Goal: Task Accomplishment & Management: Complete application form

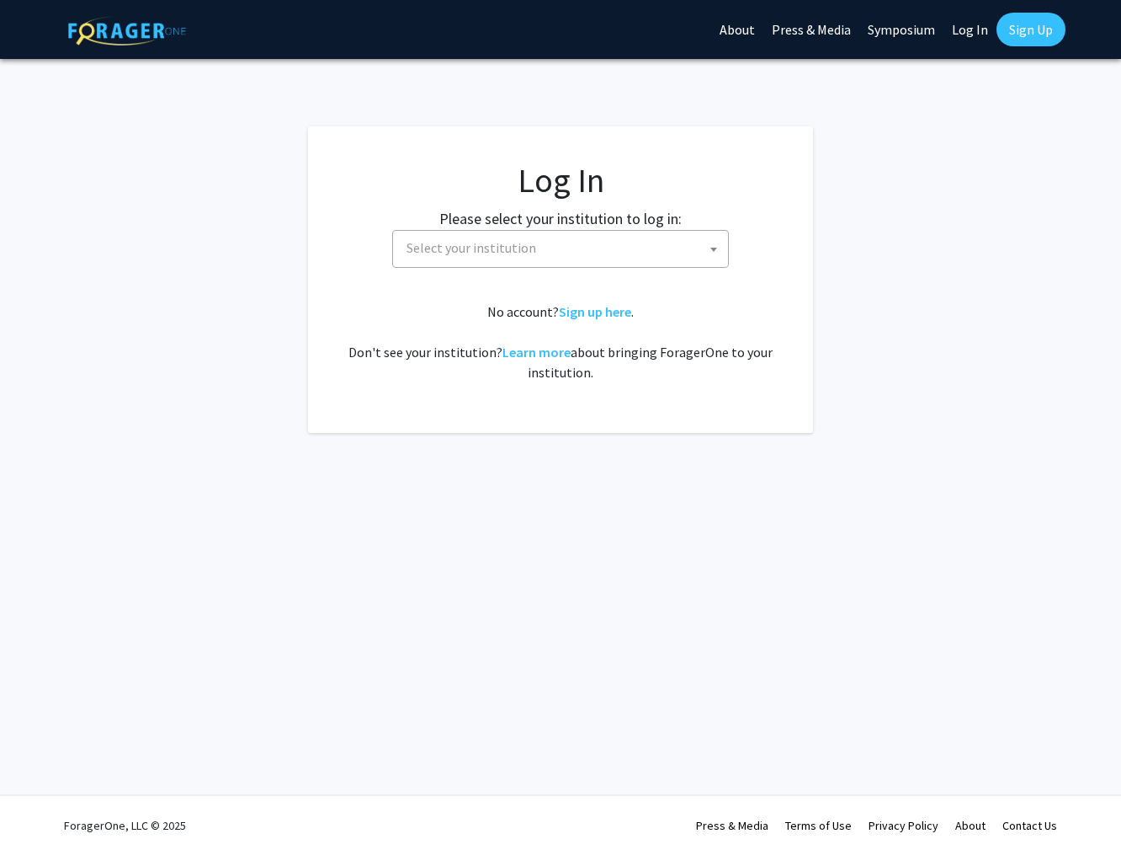
click at [701, 258] on span "Select your institution" at bounding box center [564, 248] width 328 height 35
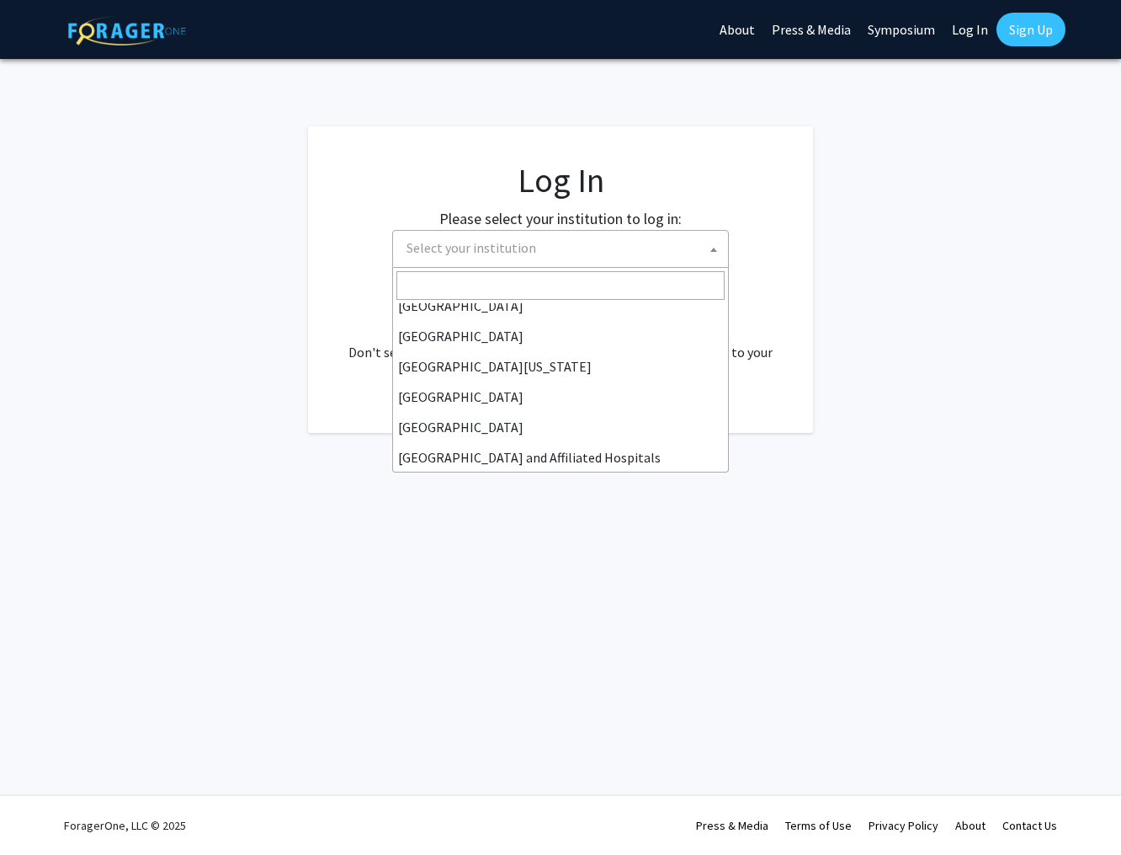
scroll to position [139, 0]
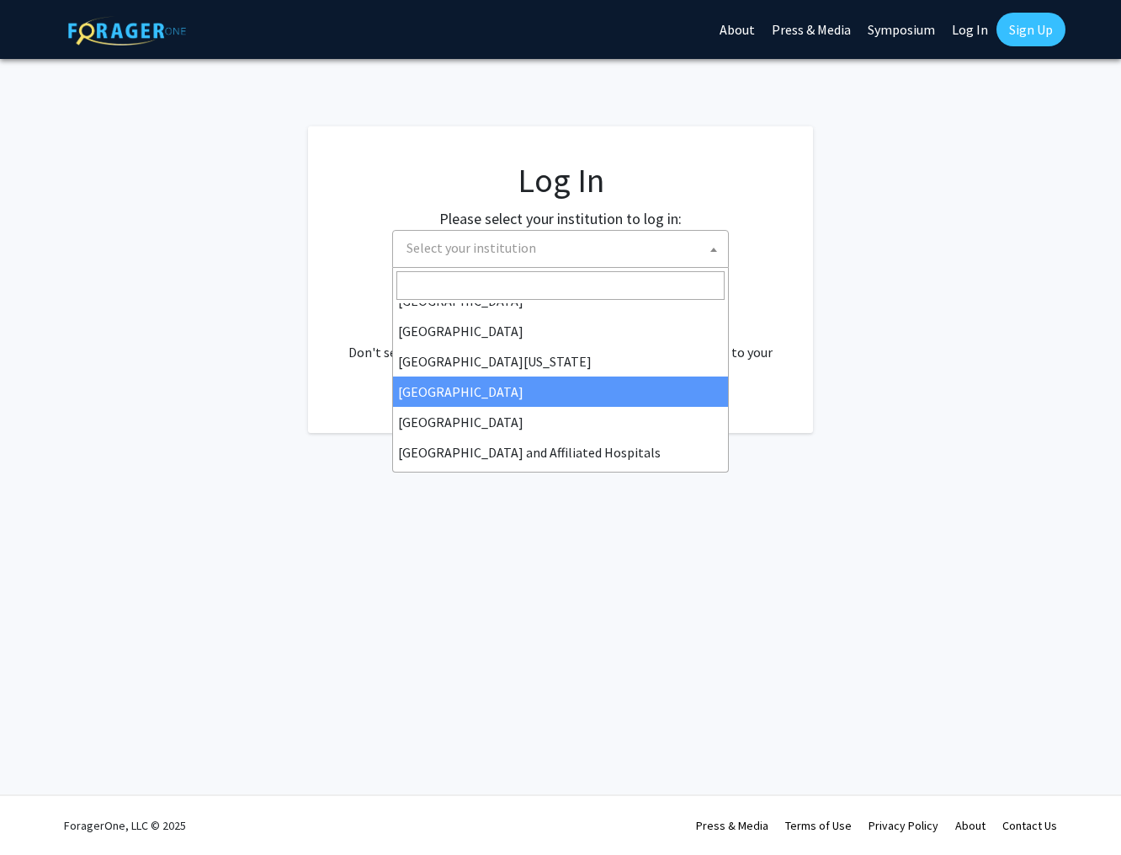
drag, startPoint x: 545, startPoint y: 392, endPoint x: 578, endPoint y: 390, distance: 32.9
select select "12"
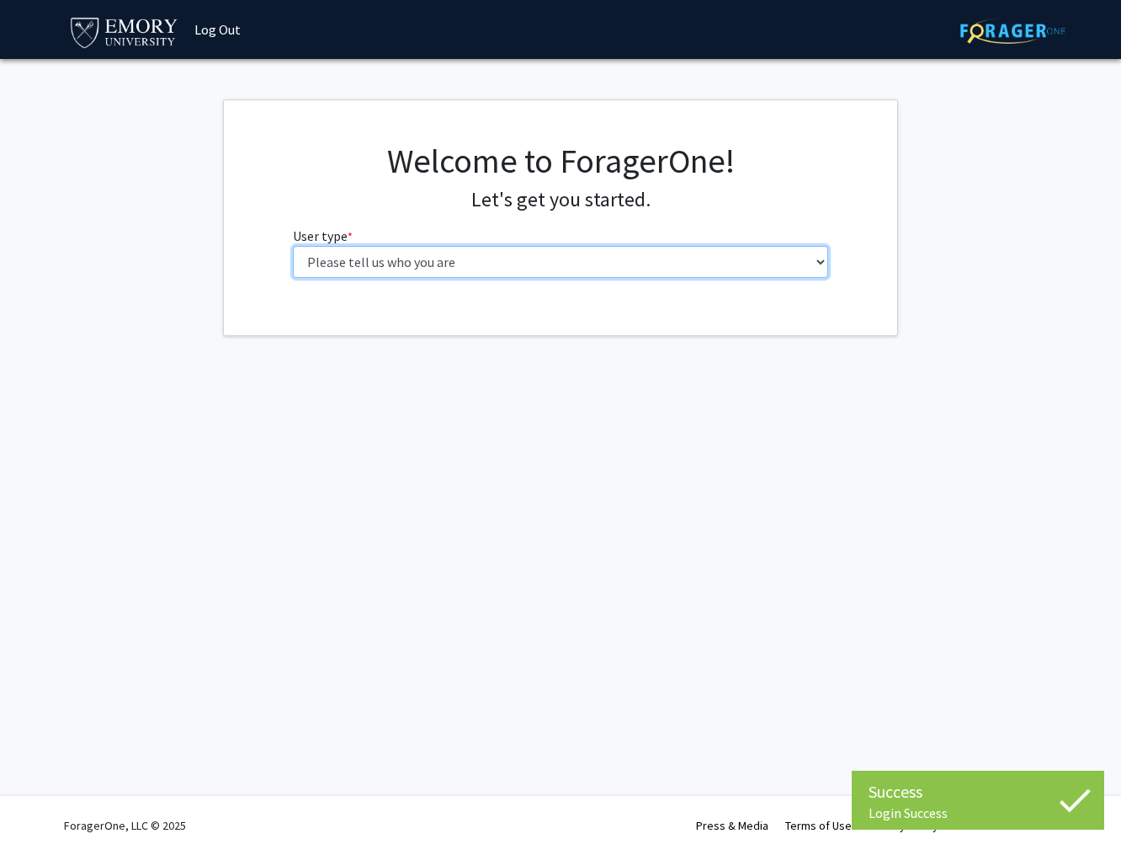
click at [626, 258] on select "Please tell us who you are Undergraduate Student Master's Student Doctoral Cand…" at bounding box center [561, 262] width 536 height 32
select select "5: faculty"
click at [293, 246] on select "Please tell us who you are Undergraduate Student Master's Student Doctoral Cand…" at bounding box center [561, 262] width 536 height 32
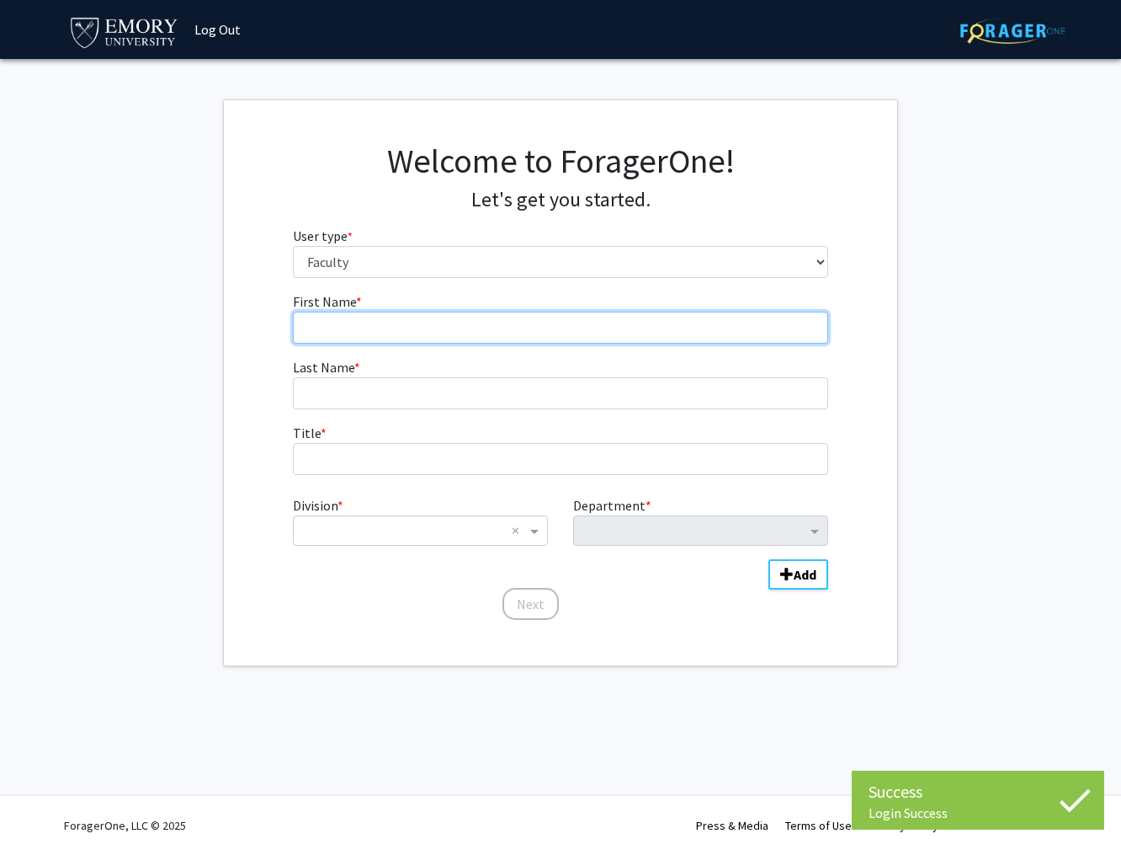
click at [610, 333] on input "First Name * required" at bounding box center [561, 328] width 536 height 32
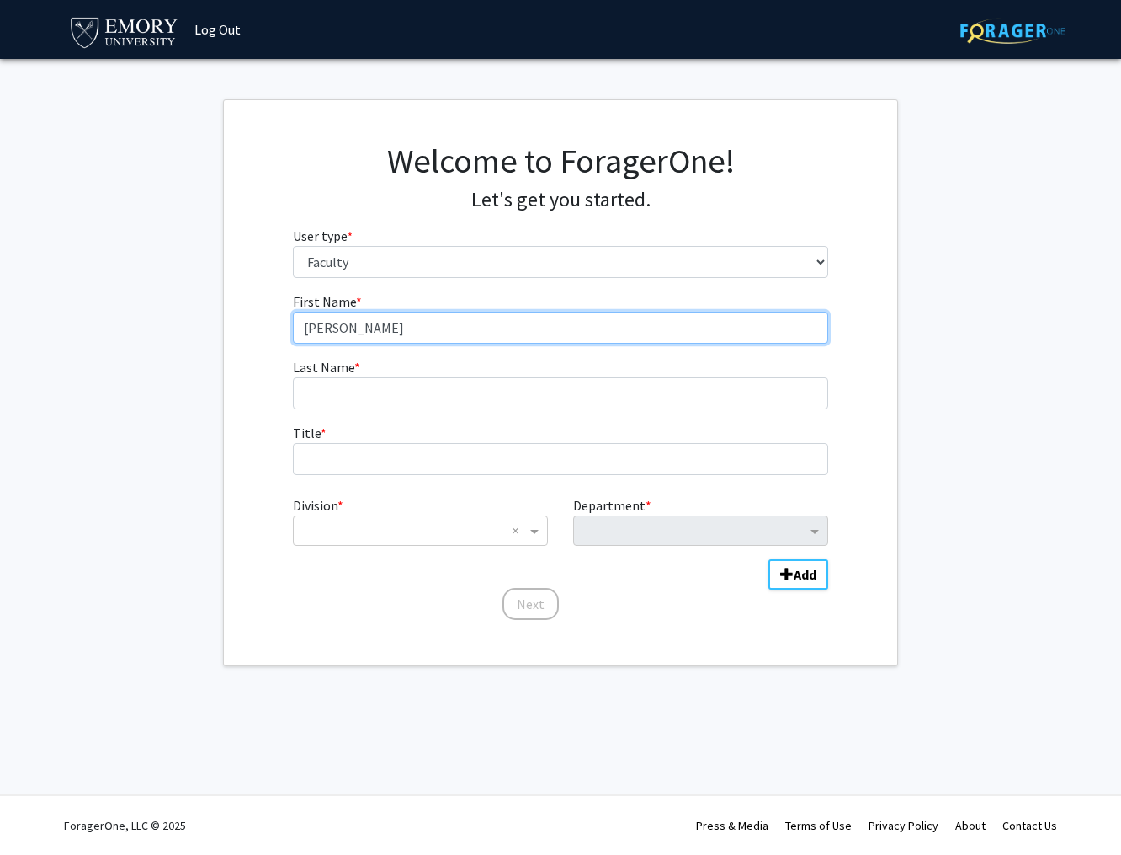
type input "[PERSON_NAME]"
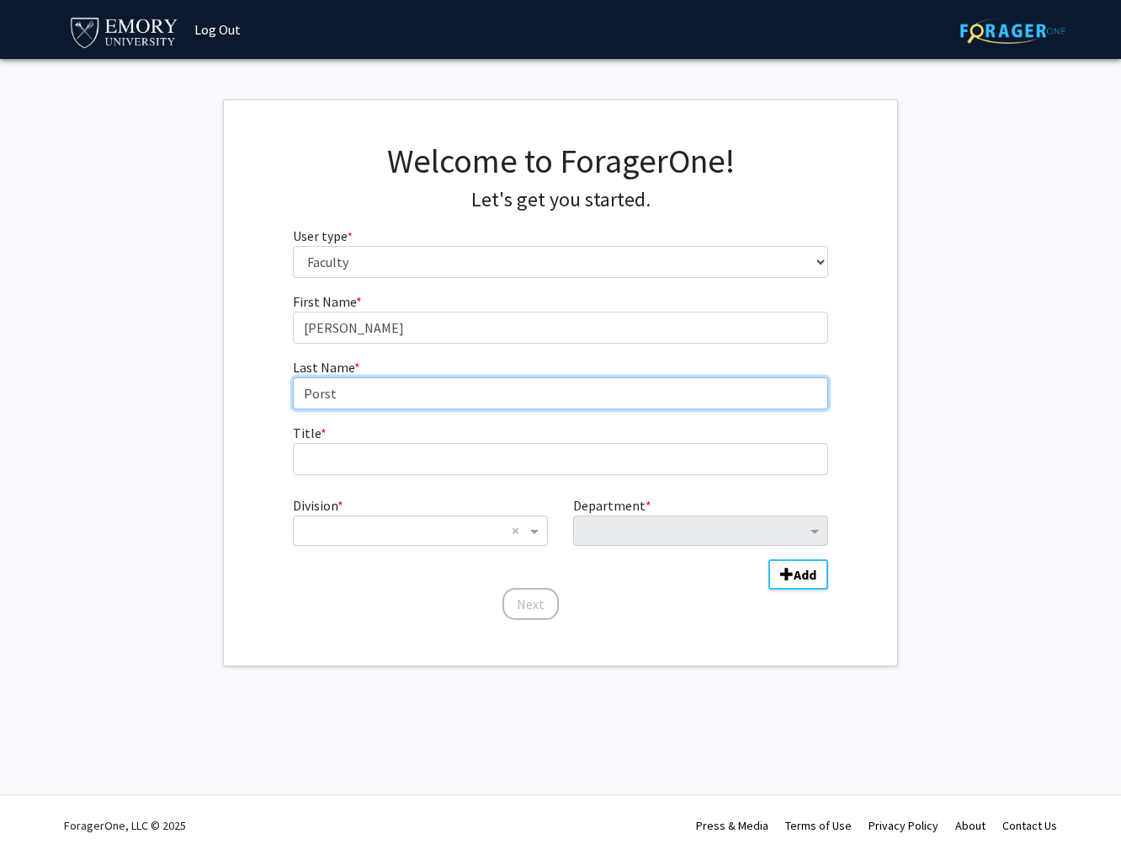
type input "Porst"
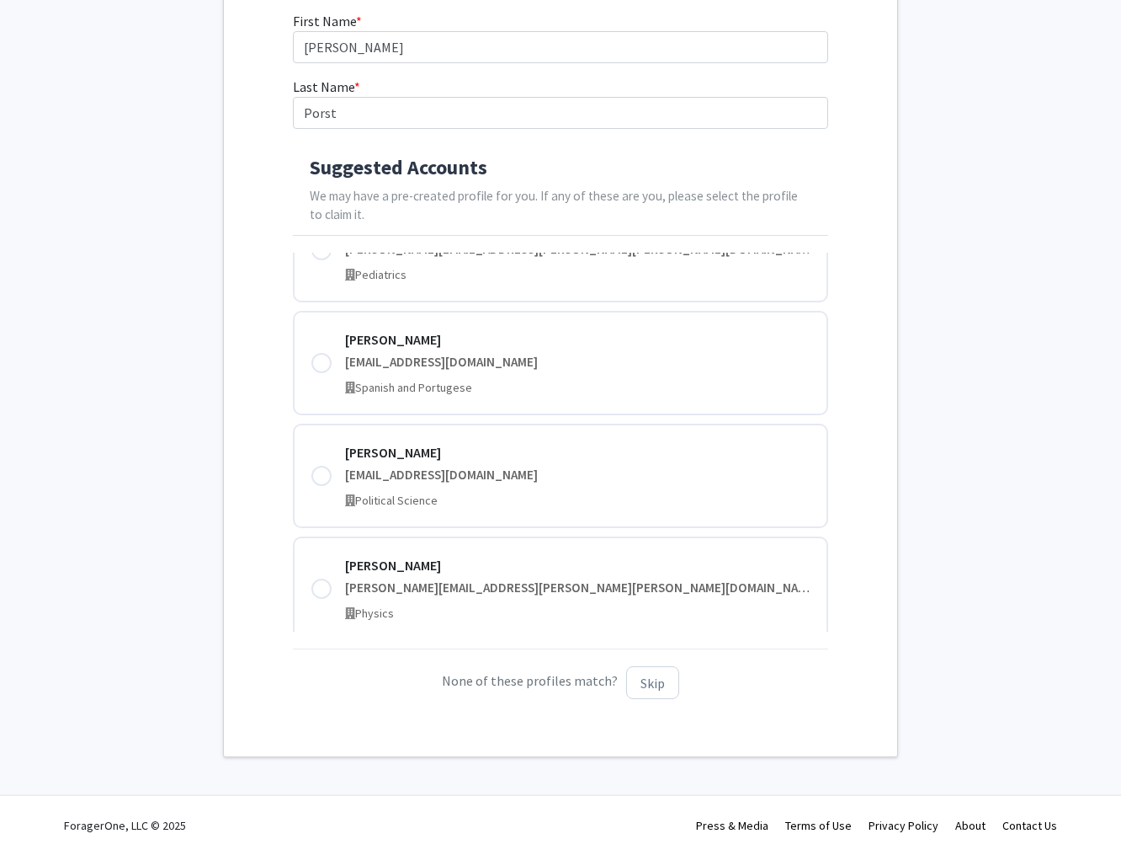
scroll to position [4344, 0]
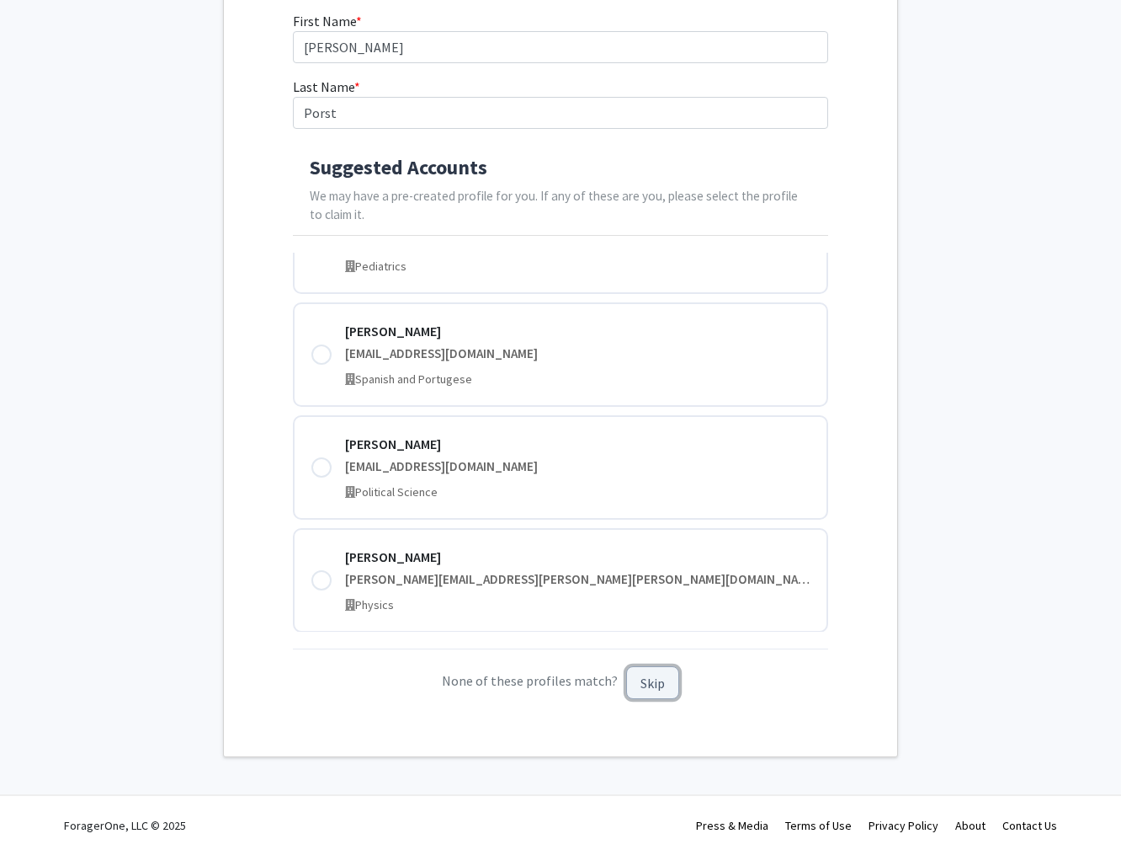
click at [659, 689] on button "Skip" at bounding box center [652, 682] width 53 height 33
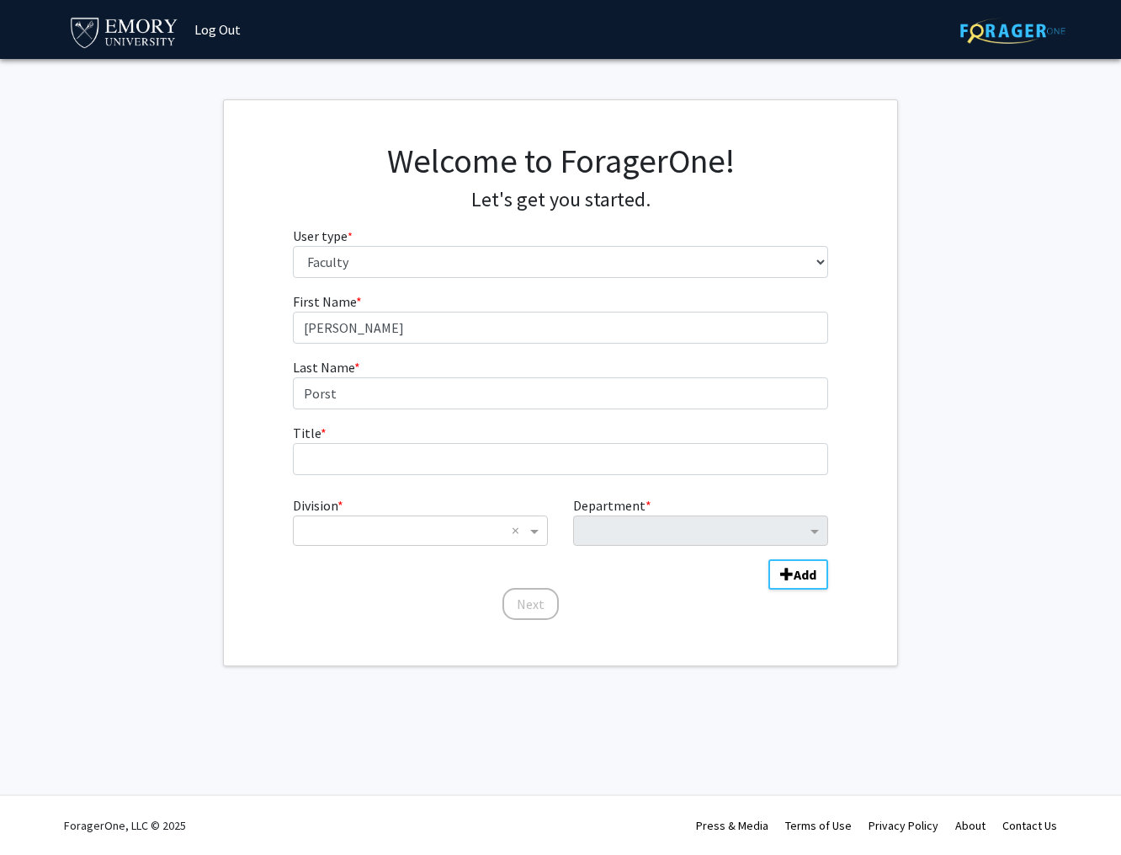
scroll to position [0, 0]
click at [458, 457] on input "Title * required" at bounding box center [561, 459] width 536 height 32
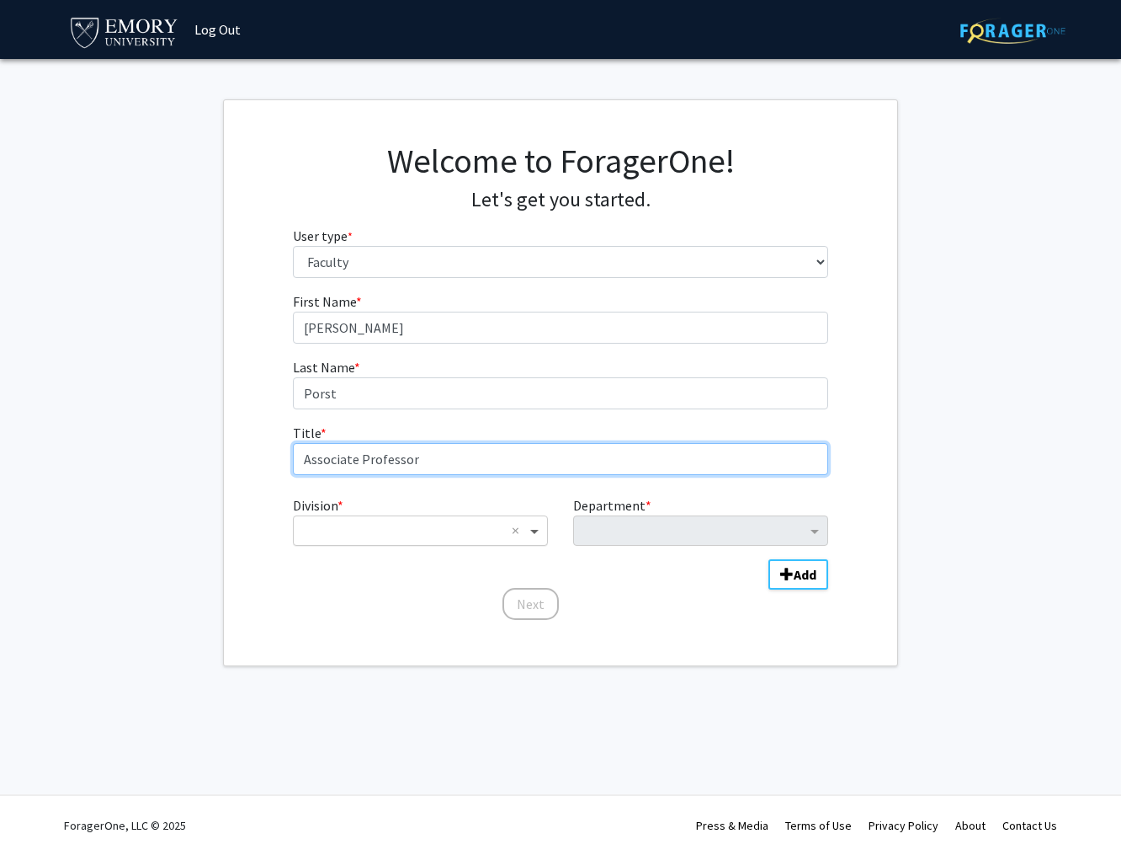
type input "Associate Professor"
click at [531, 532] on span "Division" at bounding box center [536, 530] width 21 height 20
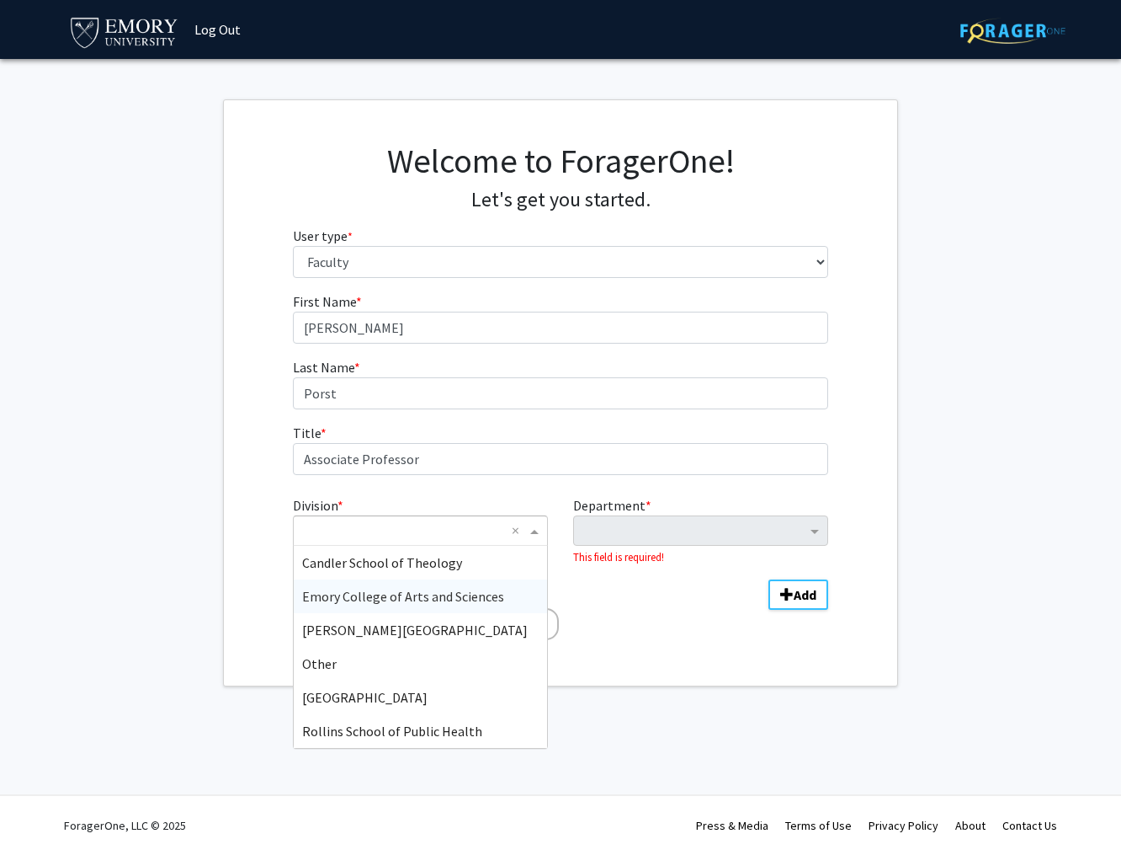
click at [450, 598] on span "Emory College of Arts and Sciences" at bounding box center [403, 596] width 202 height 17
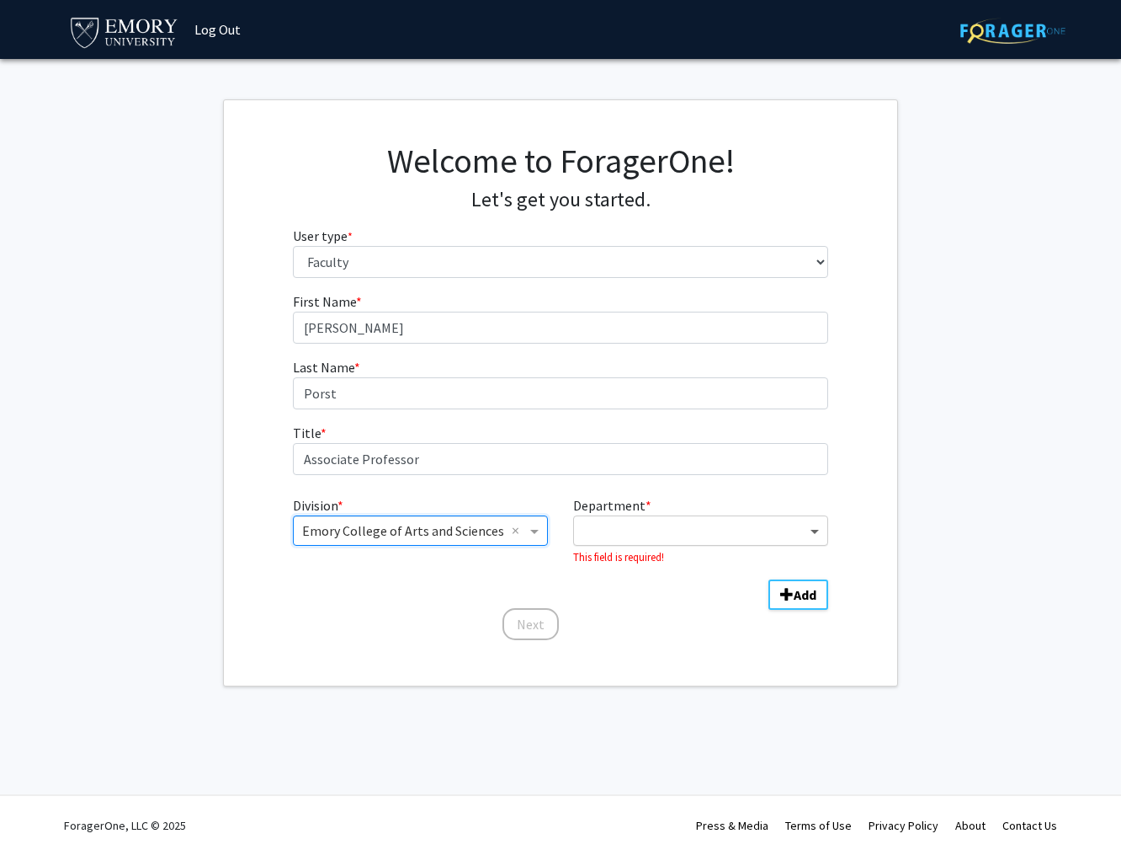
click at [819, 533] on span "Department" at bounding box center [817, 530] width 21 height 20
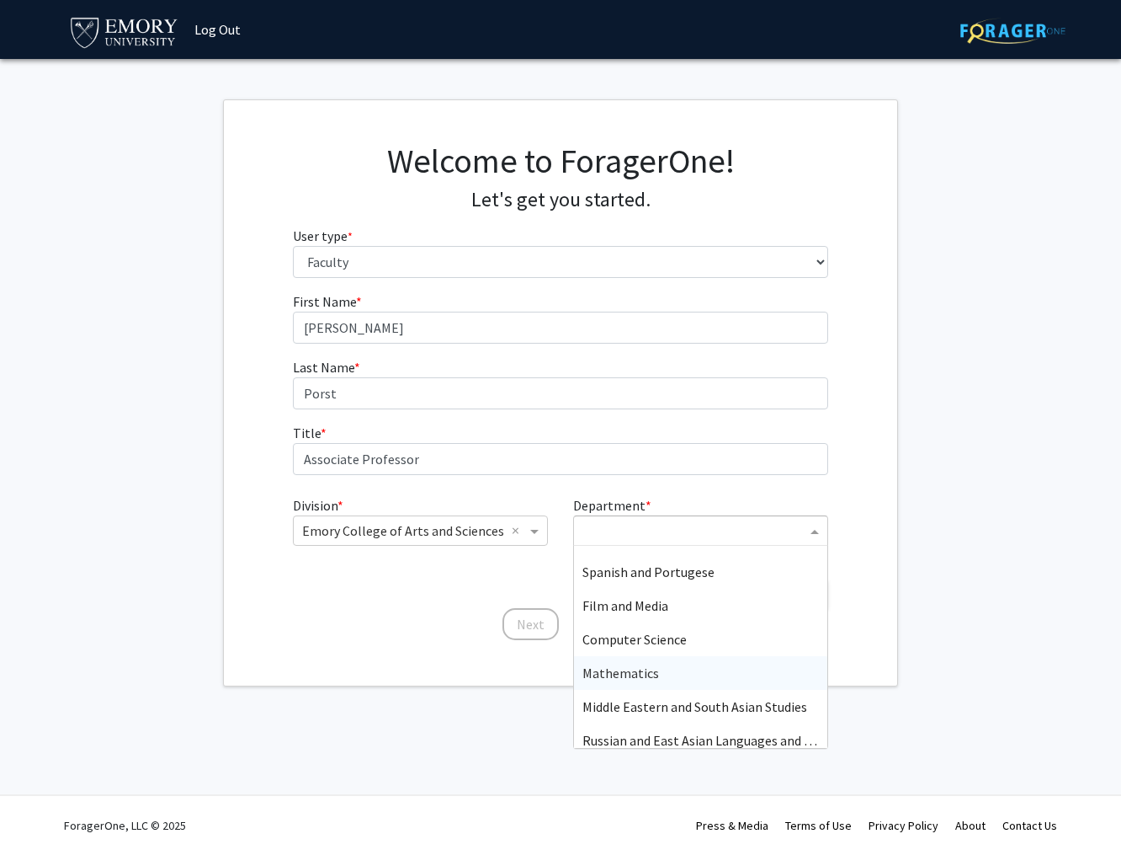
scroll to position [565, 0]
click at [636, 604] on span "Film and Media" at bounding box center [626, 603] width 86 height 17
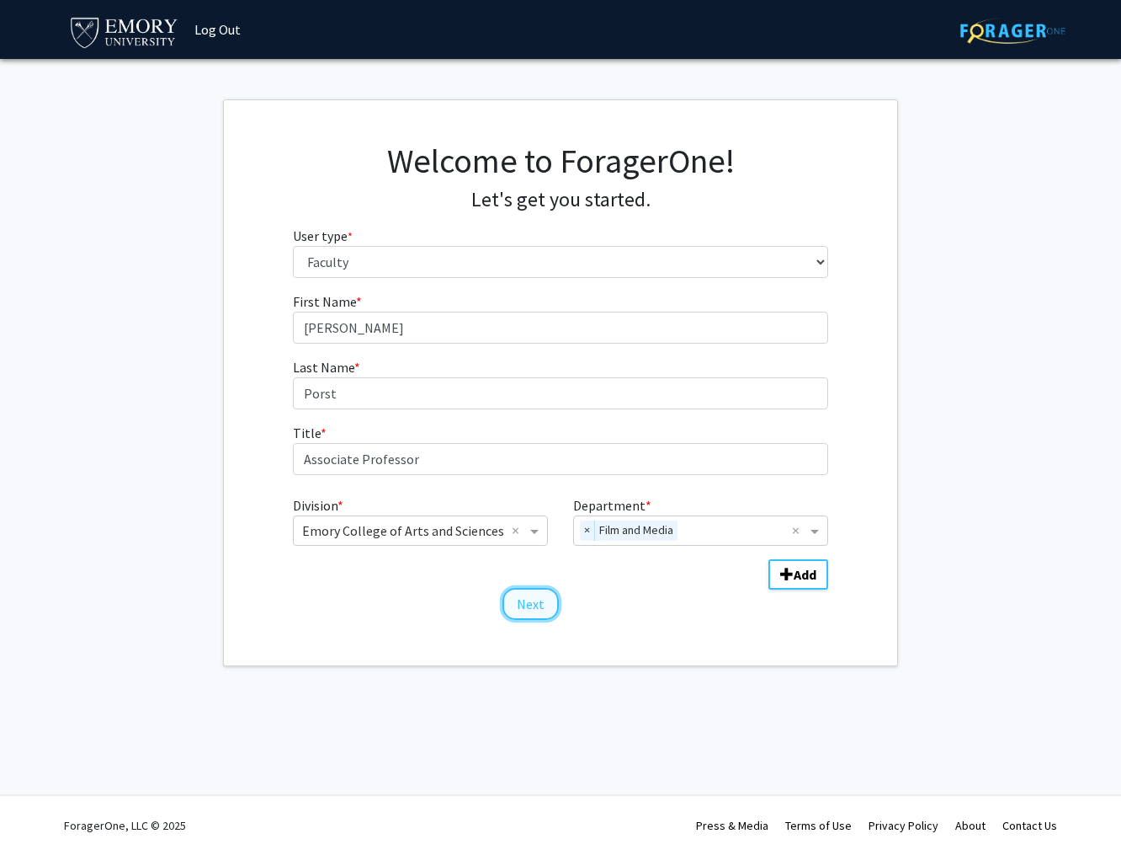
click at [537, 603] on button "Next" at bounding box center [531, 604] width 56 height 32
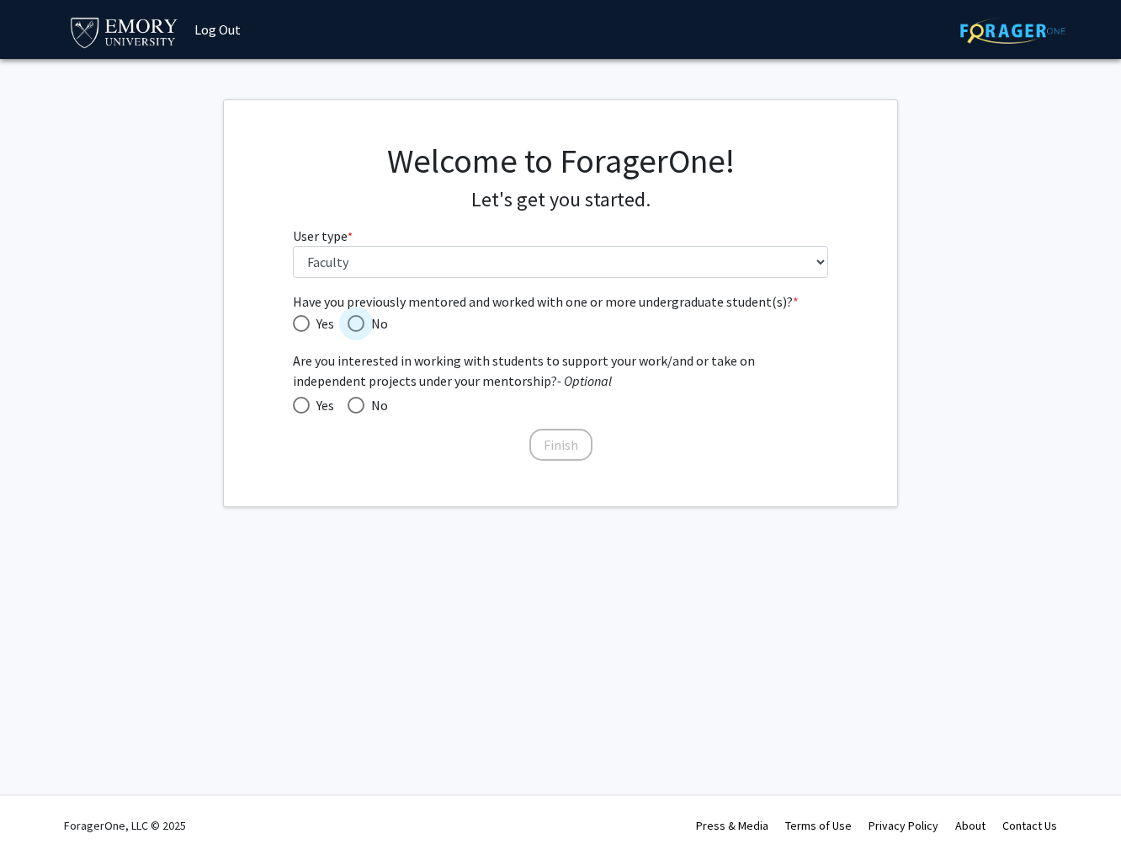
click at [354, 323] on span "Have you previously mentored and worked with one or more undergraduate student(…" at bounding box center [356, 323] width 17 height 17
click at [354, 323] on input "No" at bounding box center [356, 323] width 17 height 17
radio input "true"
click at [299, 405] on span at bounding box center [301, 405] width 17 height 17
click at [299, 405] on input "Yes" at bounding box center [301, 405] width 17 height 17
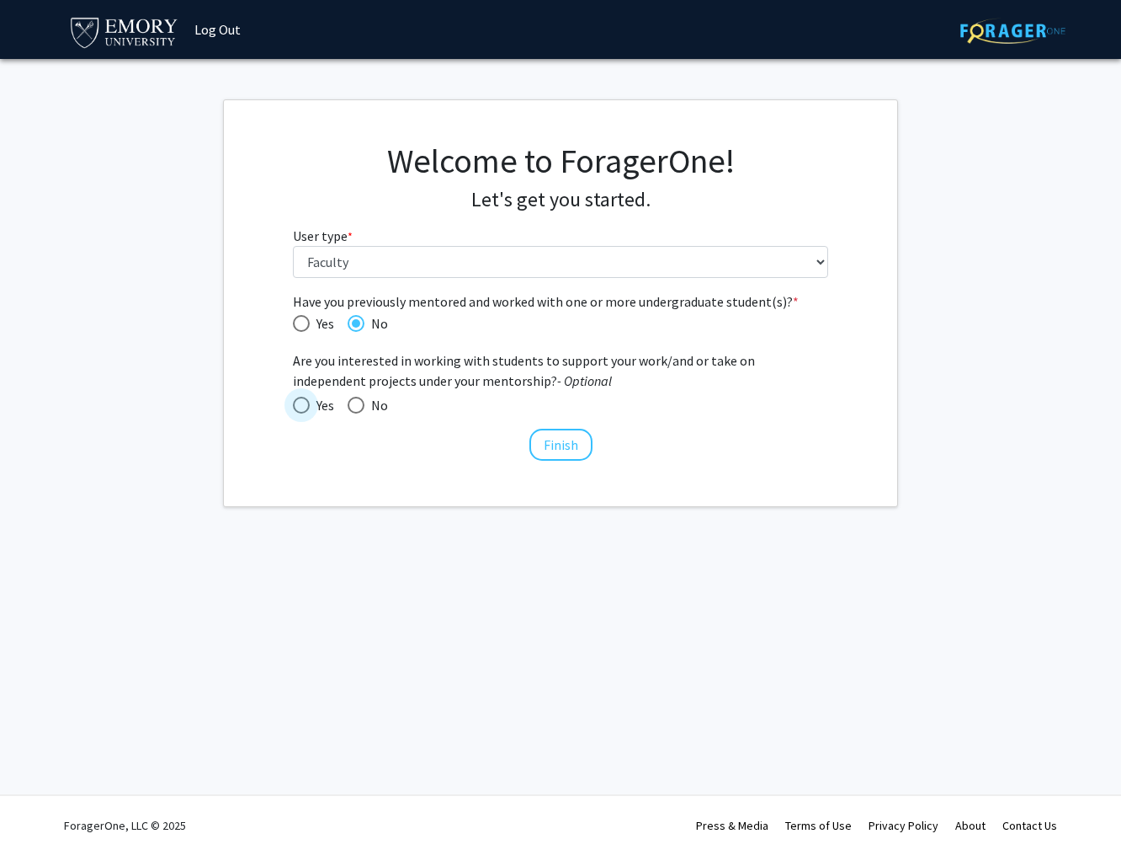
radio input "true"
click at [559, 443] on button "Finish" at bounding box center [561, 445] width 63 height 32
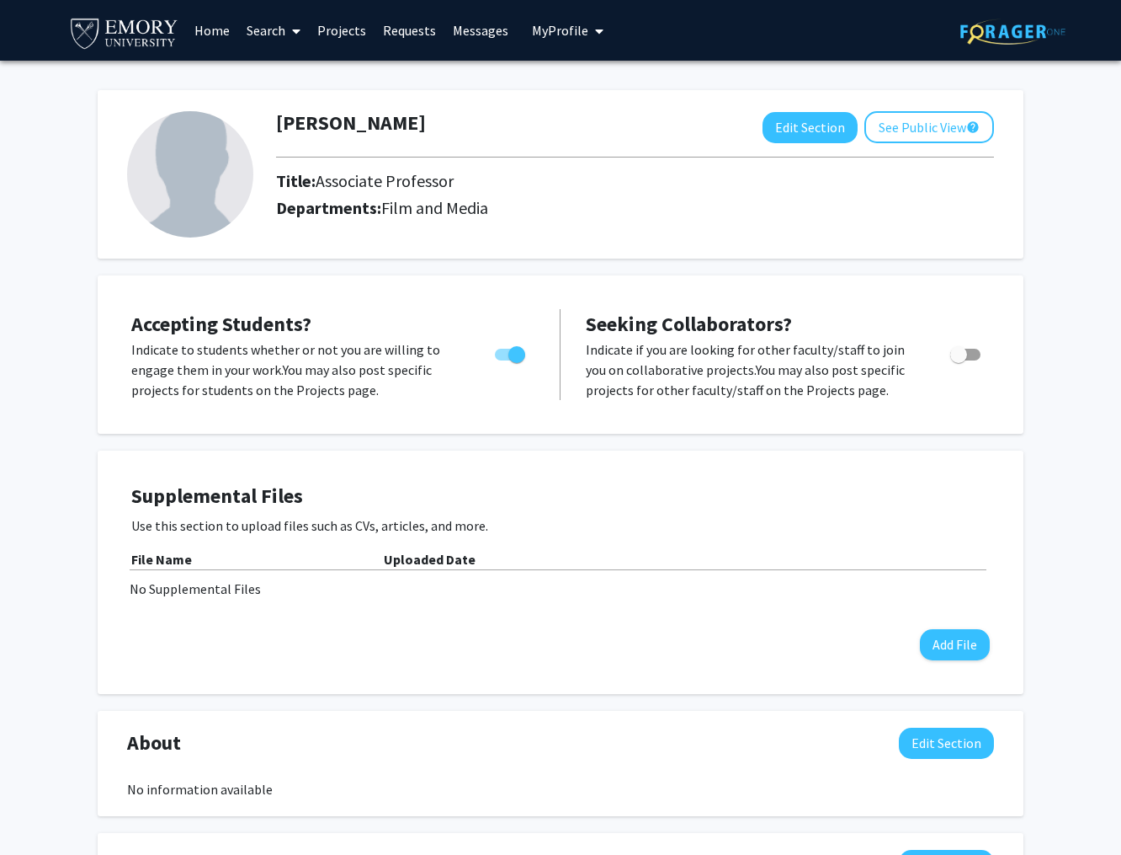
click at [194, 190] on img at bounding box center [190, 174] width 126 height 126
click at [797, 127] on button "Edit Section" at bounding box center [810, 127] width 95 height 31
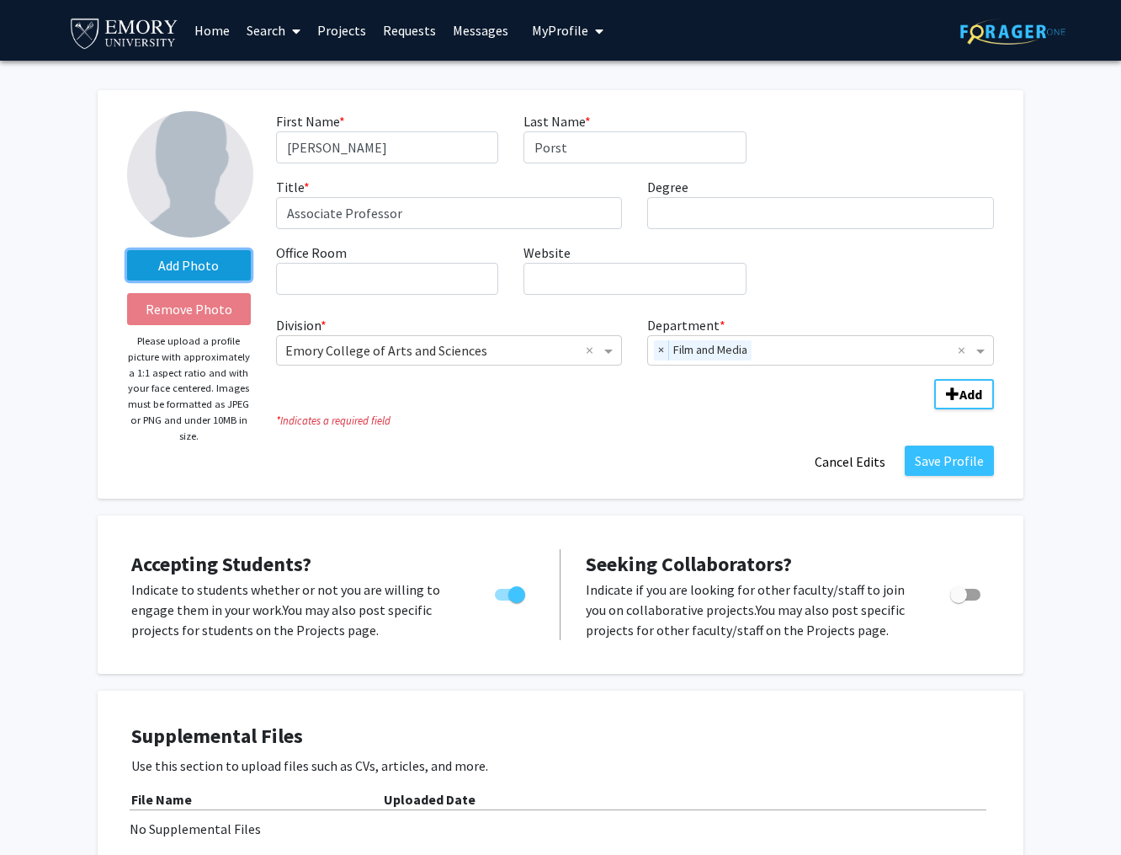
click at [178, 264] on label "Add Photo" at bounding box center [189, 265] width 124 height 30
click at [0, 0] on input "Add Photo" at bounding box center [0, 0] width 0 height 0
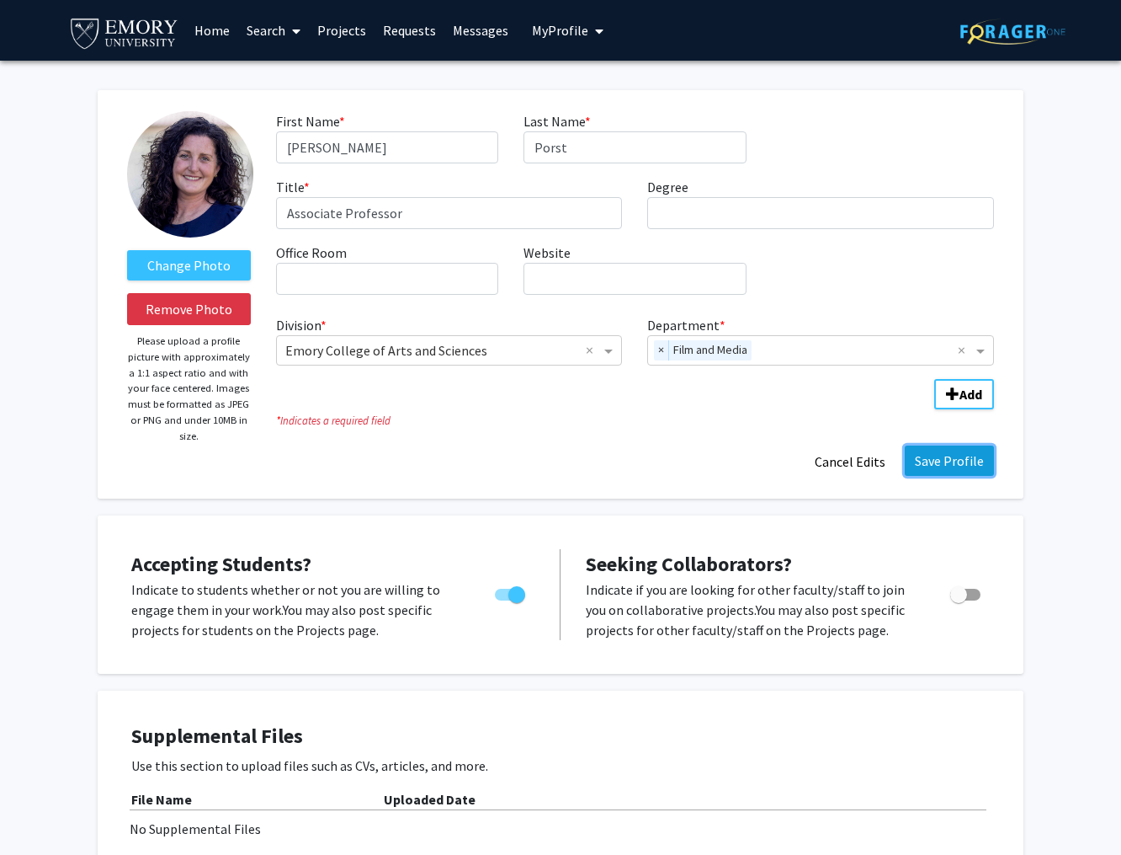
click at [948, 459] on button "Save Profile" at bounding box center [949, 460] width 89 height 30
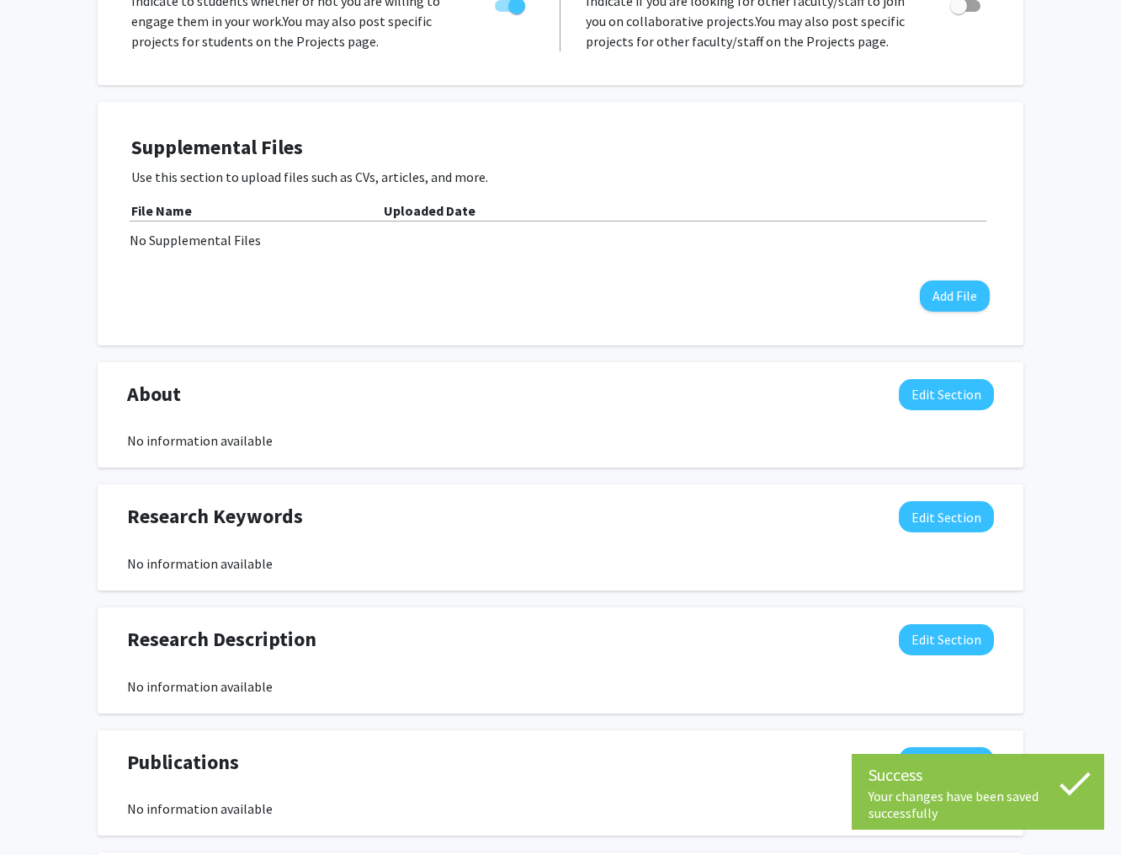
scroll to position [352, 0]
